Goal: Information Seeking & Learning: Learn about a topic

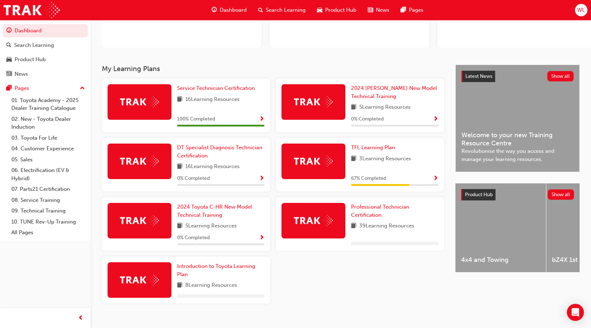
scroll to position [101, 0]
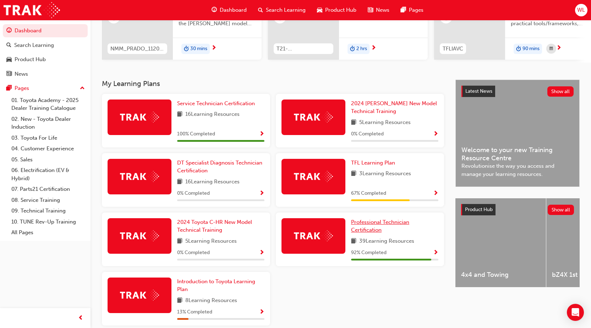
click at [367, 229] on link "Professional Technician Certification" at bounding box center [394, 226] width 87 height 16
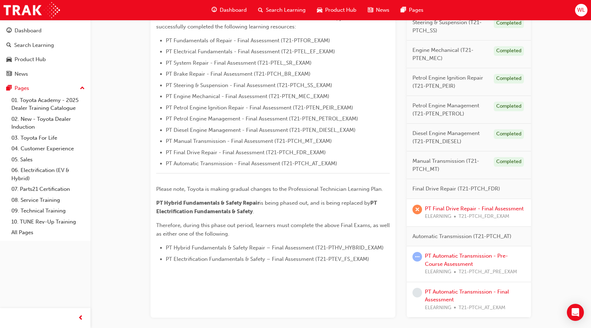
scroll to position [248, 0]
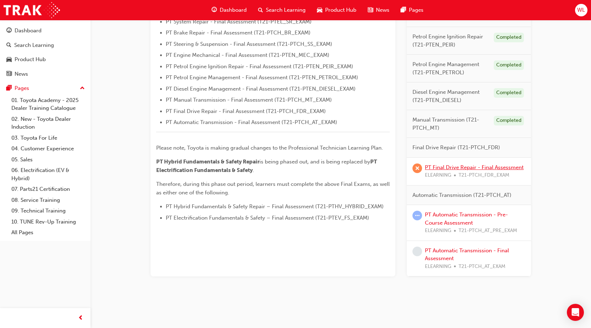
click at [462, 167] on link "PT Final Drive Repair - Final Assessment" at bounding box center [474, 167] width 99 height 6
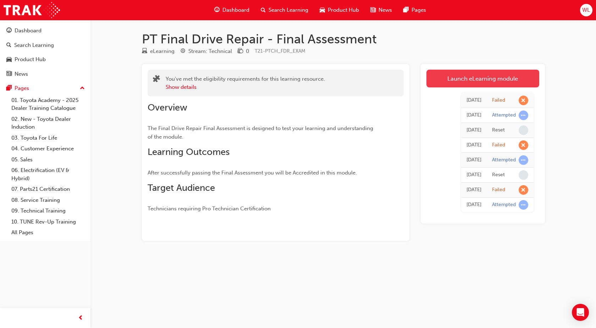
click at [486, 75] on link "Launch eLearning module" at bounding box center [483, 79] width 113 height 18
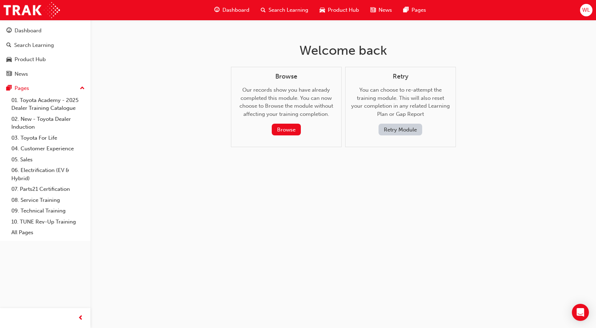
click at [411, 128] on button "Retry Module" at bounding box center [401, 130] width 44 height 12
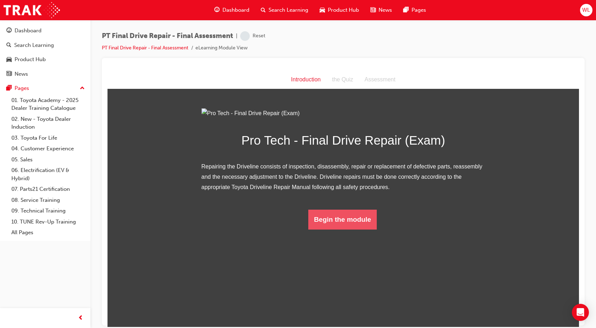
click at [355, 229] on button "Begin the module" at bounding box center [342, 219] width 68 height 20
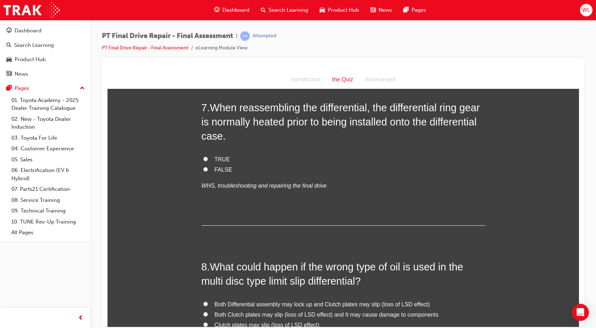
scroll to position [1136, 0]
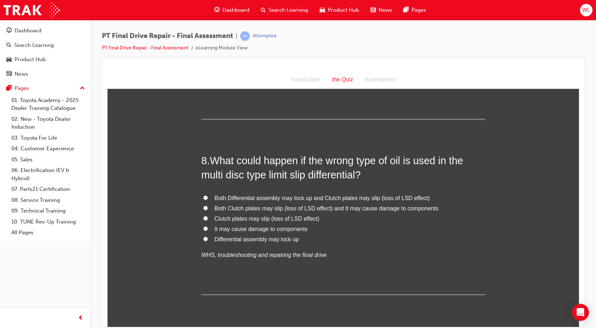
click at [354, 207] on span "Both Clutch plates may slip (loss of LSD effect) and It may cause damage to com…" at bounding box center [327, 208] width 224 height 6
click at [208, 207] on input "Both Clutch plates may slip (loss of LSD effect) and It may cause damage to com…" at bounding box center [205, 207] width 5 height 5
radio input "true"
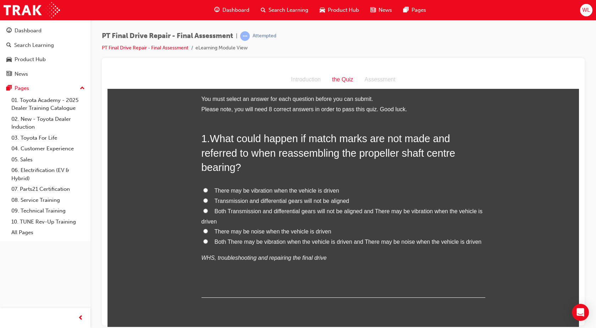
scroll to position [0, 0]
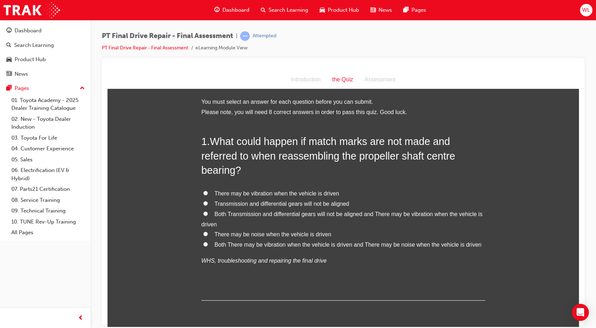
click at [222, 243] on span "Both There may be vibration when the vehicle is driven and There may be noise w…" at bounding box center [348, 244] width 267 height 6
click at [208, 243] on input "Both There may be vibration when the vehicle is driven and There may be noise w…" at bounding box center [205, 243] width 5 height 5
radio input "true"
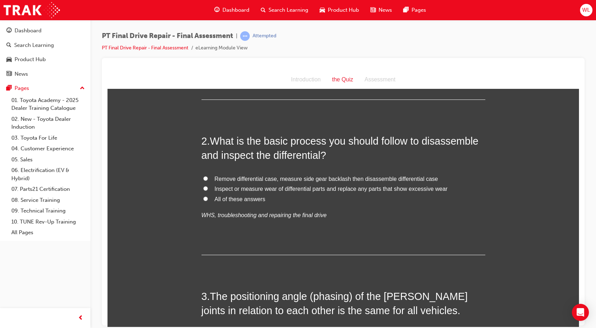
scroll to position [213, 0]
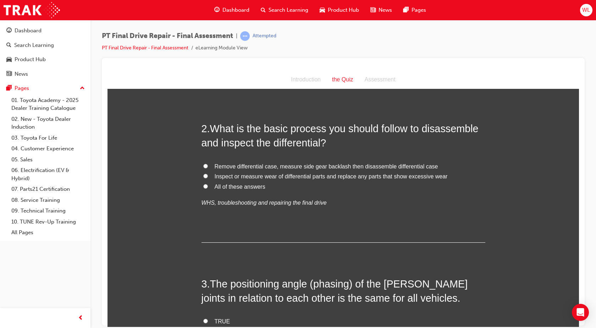
click at [204, 184] on input "All of these answers" at bounding box center [205, 185] width 5 height 5
radio input "true"
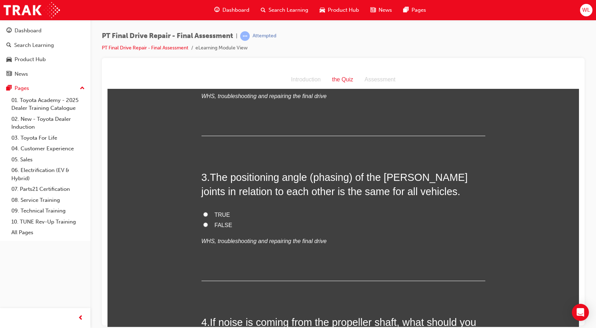
scroll to position [355, 0]
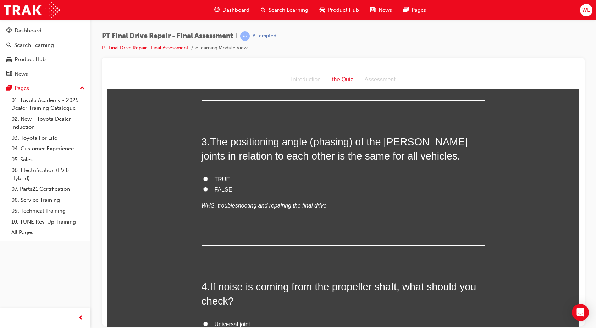
click at [221, 179] on span "TRUE" at bounding box center [223, 179] width 16 height 6
click at [208, 179] on input "TRUE" at bounding box center [205, 178] width 5 height 5
radio input "true"
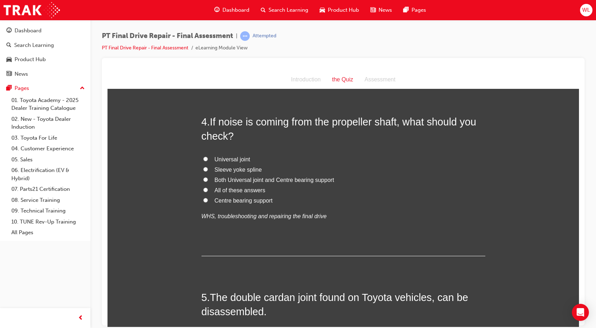
scroll to position [532, 0]
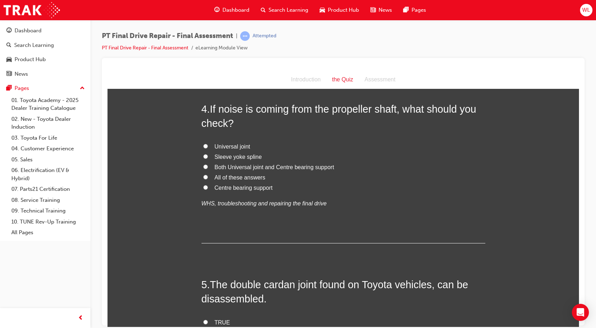
click at [207, 176] on label "All of these answers" at bounding box center [344, 177] width 284 height 10
click at [207, 176] on input "All of these answers" at bounding box center [205, 176] width 5 height 5
radio input "true"
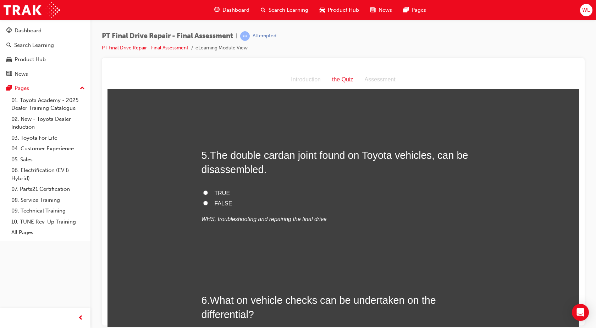
scroll to position [674, 0]
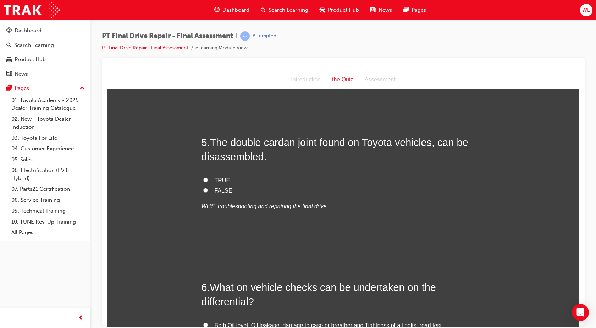
drag, startPoint x: 213, startPoint y: 188, endPoint x: 215, endPoint y: 193, distance: 5.7
click at [215, 188] on span "FALSE" at bounding box center [224, 190] width 18 height 6
click at [208, 188] on input "FALSE" at bounding box center [205, 189] width 5 height 5
radio input "true"
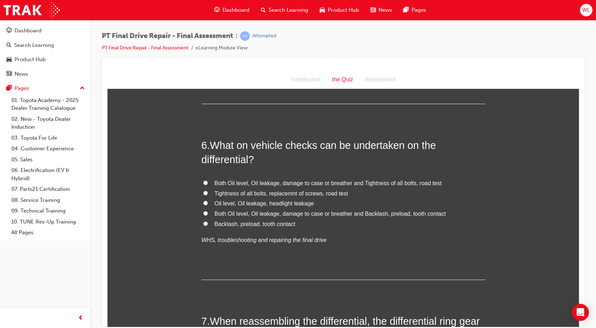
scroll to position [852, 0]
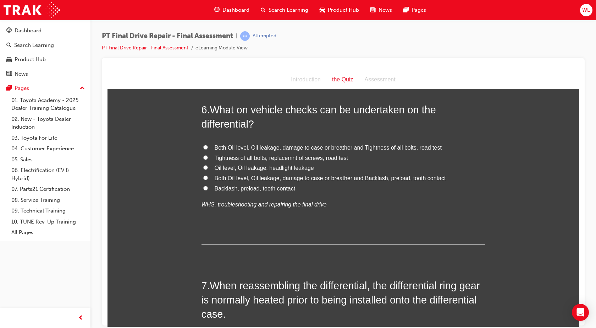
click at [391, 147] on span "Both Oil level, Oil leakage, damage to case or breather and Tightness of all bo…" at bounding box center [328, 147] width 227 height 6
click at [208, 147] on input "Both Oil level, Oil leakage, damage to case or breather and Tightness of all bo…" at bounding box center [205, 146] width 5 height 5
radio input "true"
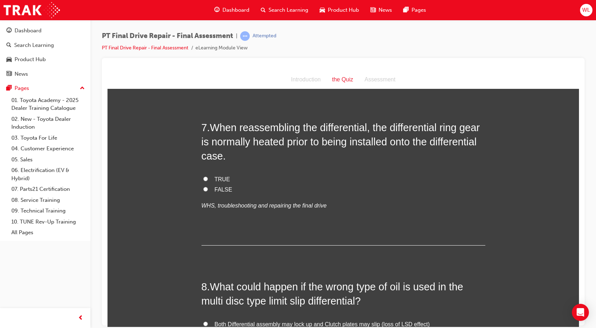
scroll to position [994, 0]
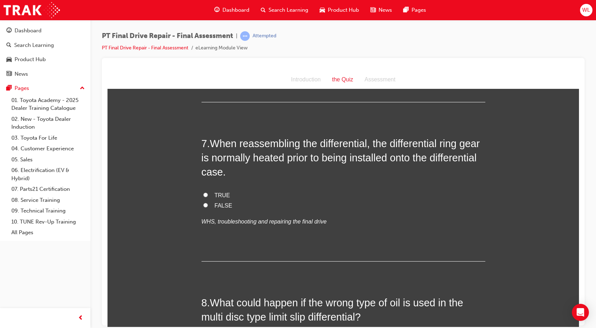
click at [215, 204] on span "FALSE" at bounding box center [224, 205] width 18 height 6
click at [208, 204] on input "FALSE" at bounding box center [205, 204] width 5 height 5
radio input "true"
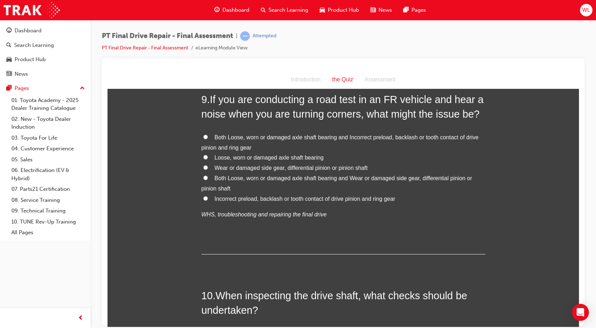
scroll to position [1349, 0]
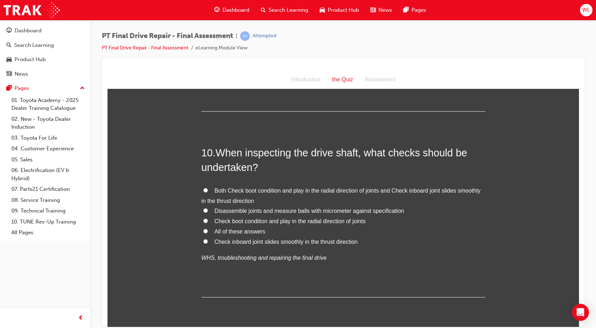
scroll to position [1526, 0]
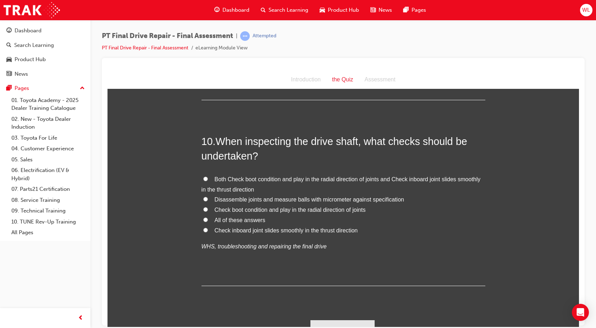
click at [216, 179] on span "Both Check boot condition and play in the radial direction of joints and Check …" at bounding box center [341, 184] width 279 height 16
click at [208, 179] on input "Both Check boot condition and play in the radial direction of joints and Check …" at bounding box center [205, 178] width 5 height 5
radio input "true"
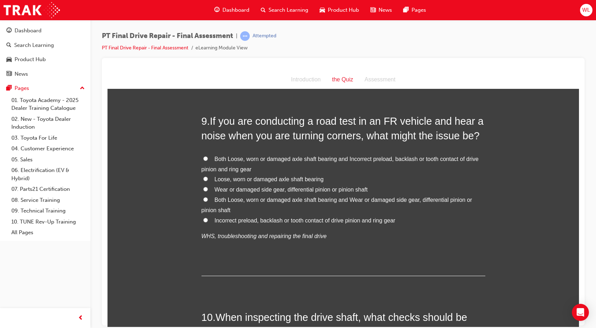
scroll to position [1349, 0]
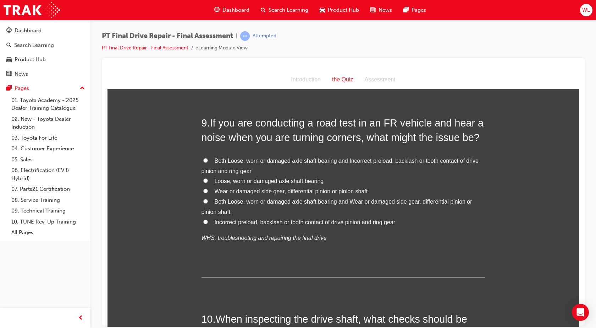
click at [205, 201] on input "Both Loose, worn or damaged axle shaft bearing and Wear or damaged side gear, d…" at bounding box center [205, 200] width 5 height 5
radio input "true"
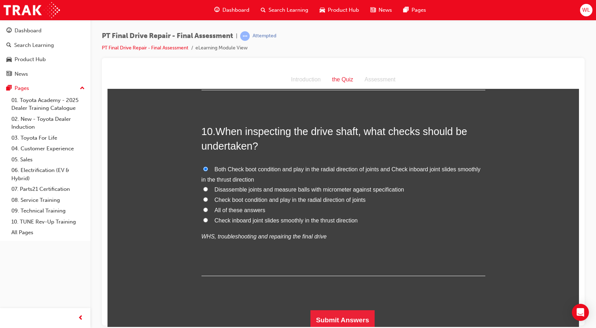
scroll to position [1539, 0]
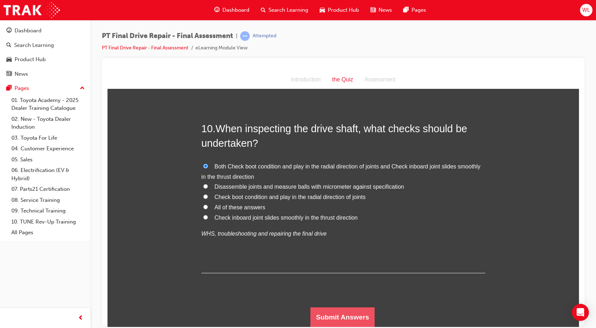
click at [352, 313] on button "Submit Answers" at bounding box center [343, 317] width 65 height 20
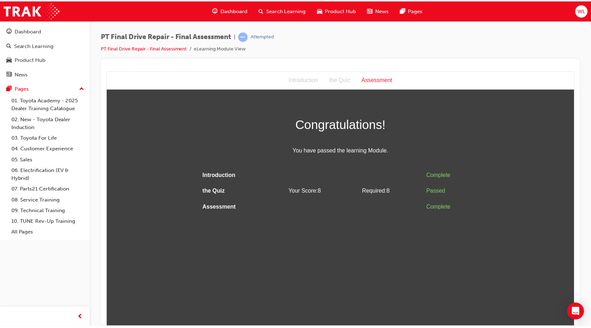
scroll to position [0, 0]
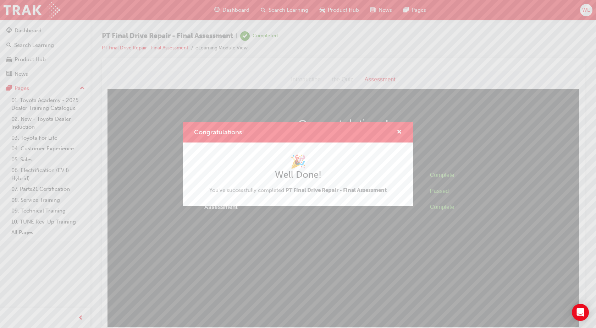
click at [28, 27] on div "Congratulations! 🎉 Well Done! You've successfully completed PT Final Drive Repa…" at bounding box center [298, 164] width 596 height 328
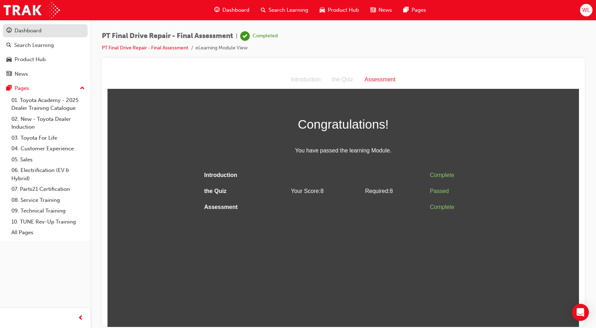
click at [28, 27] on div "Dashboard" at bounding box center [28, 31] width 27 height 8
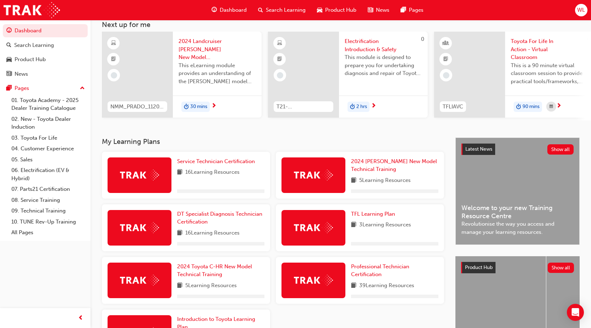
scroll to position [109, 0]
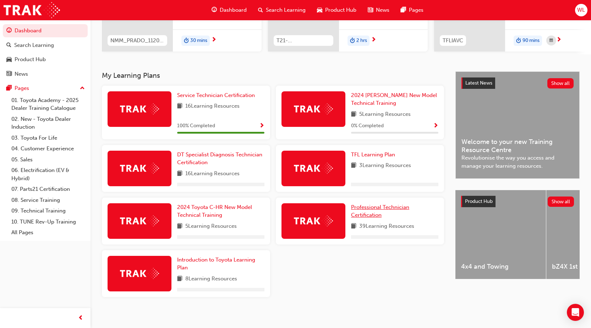
click at [362, 212] on span "Professional Technician Certification" at bounding box center [380, 211] width 58 height 15
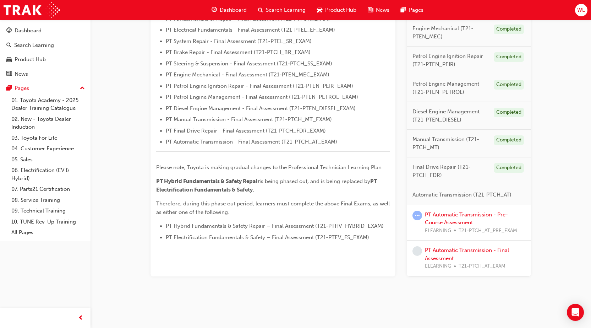
scroll to position [229, 0]
click at [439, 213] on link "PT Automatic Transmission - Pre-Course Assessment" at bounding box center [466, 218] width 83 height 15
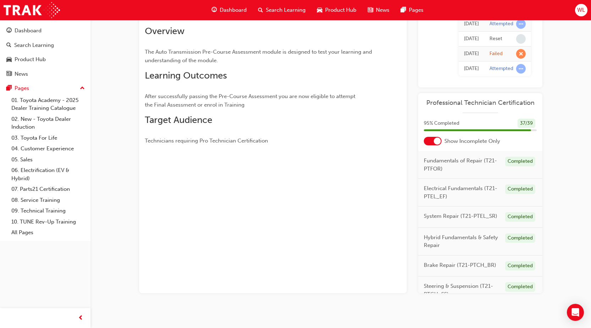
scroll to position [82, 0]
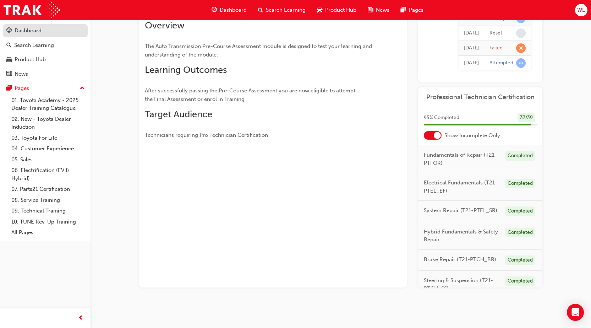
click at [48, 33] on div "Dashboard" at bounding box center [45, 30] width 78 height 9
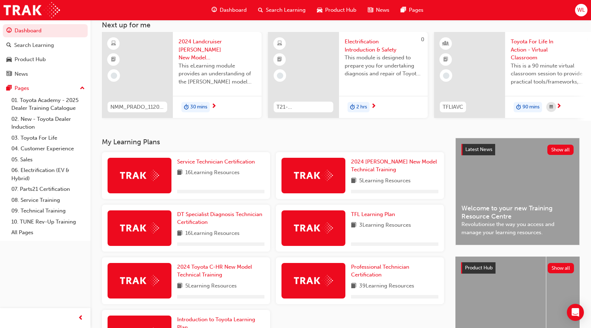
scroll to position [106, 0]
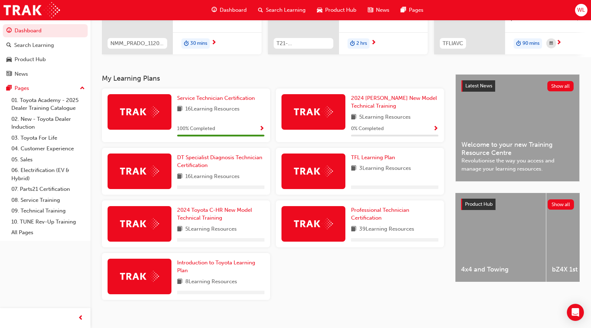
click at [320, 229] on img at bounding box center [313, 223] width 39 height 11
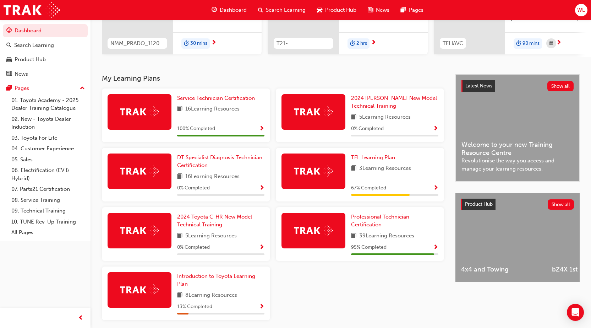
click at [375, 227] on span "Professional Technician Certification" at bounding box center [380, 220] width 58 height 15
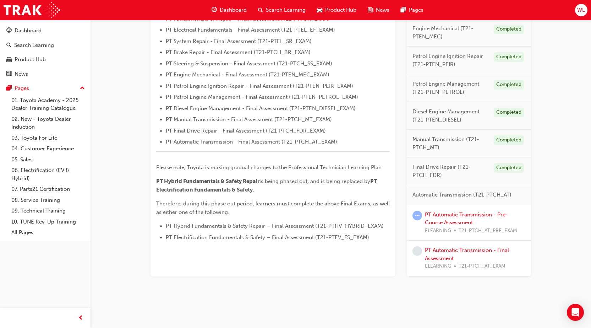
scroll to position [229, 0]
click at [508, 214] on link "PT Automatic Transmission - Pre-Course Assessment" at bounding box center [466, 218] width 83 height 15
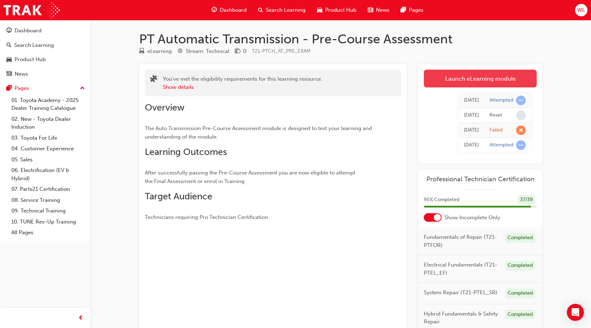
click at [464, 79] on link "Launch eLearning module" at bounding box center [480, 79] width 113 height 18
